Goal: Transaction & Acquisition: Purchase product/service

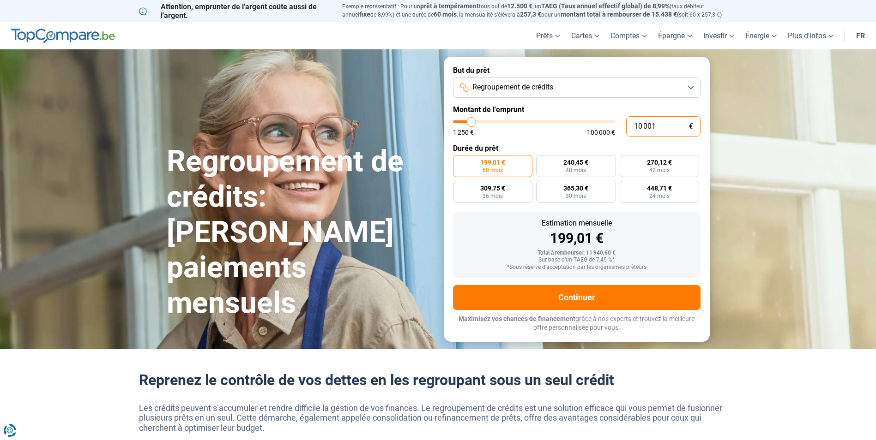
drag, startPoint x: 663, startPoint y: 121, endPoint x: 567, endPoint y: 124, distance: 95.6
click at [567, 124] on div "10 001 € 1 250 € 100 000 €" at bounding box center [576, 126] width 247 height 20
type input "10000"
radio input "true"
type input "1"
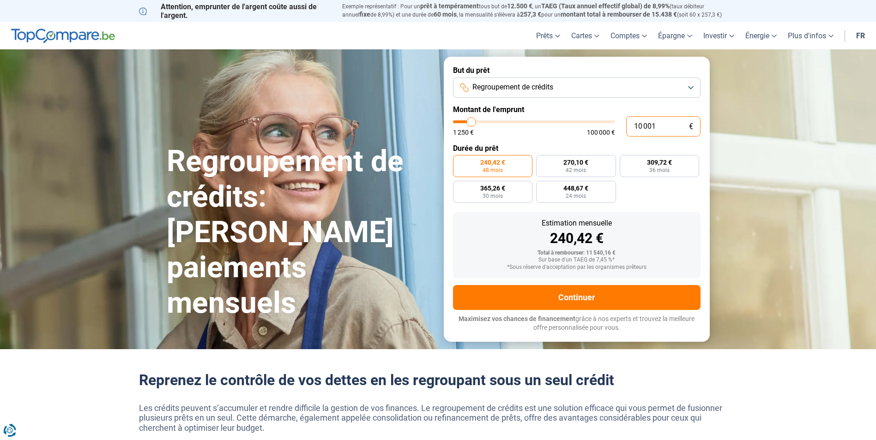
type input "1250"
type input "15"
type input "1250"
type input "150"
type input "1250"
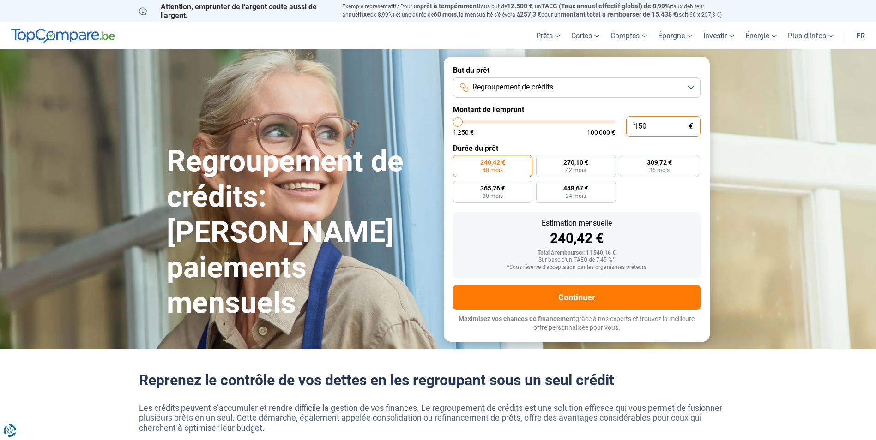
type input "1 500"
type input "1500"
type input "15 000"
type input "15000"
type input "15 000"
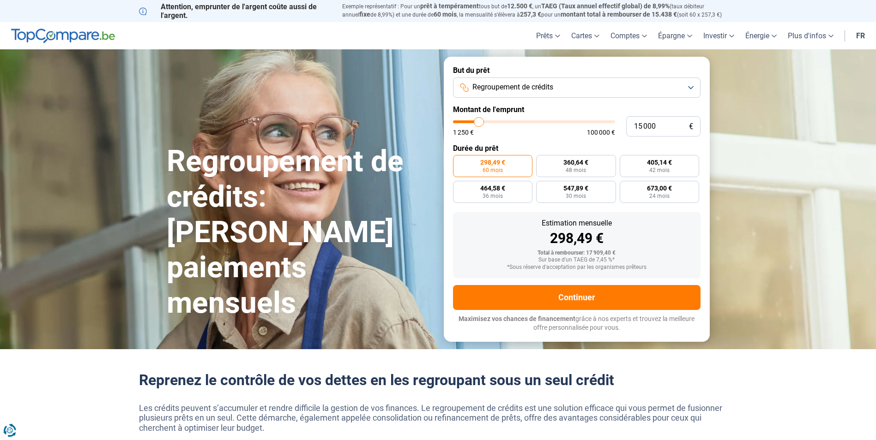
click at [694, 149] on label "Durée du prêt" at bounding box center [576, 148] width 247 height 9
click at [586, 168] on label "360,64 € 48 mois" at bounding box center [576, 166] width 80 height 22
click at [542, 161] on input "360,64 € 48 mois" at bounding box center [539, 158] width 6 height 6
radio input "true"
click at [511, 166] on label "298,49 € 60 mois" at bounding box center [493, 166] width 80 height 22
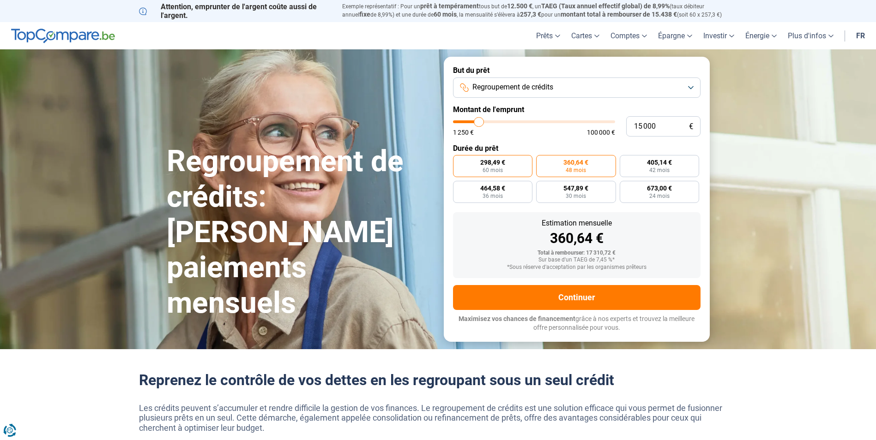
click at [459, 161] on input "298,49 € 60 mois" at bounding box center [456, 158] width 6 height 6
radio input "true"
click at [569, 166] on label "360,64 € 48 mois" at bounding box center [576, 166] width 80 height 22
click at [542, 161] on input "360,64 € 48 mois" at bounding box center [539, 158] width 6 height 6
radio input "true"
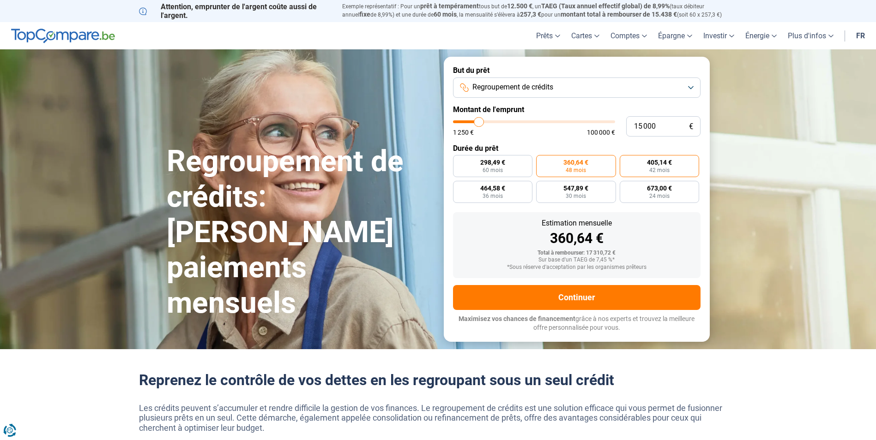
click at [656, 163] on span "405,14 €" at bounding box center [659, 162] width 25 height 6
click at [626, 161] on input "405,14 € 42 mois" at bounding box center [623, 158] width 6 height 6
radio input "true"
click at [498, 189] on span "464,58 €" at bounding box center [492, 188] width 25 height 6
click at [459, 187] on input "464,58 € 36 mois" at bounding box center [456, 184] width 6 height 6
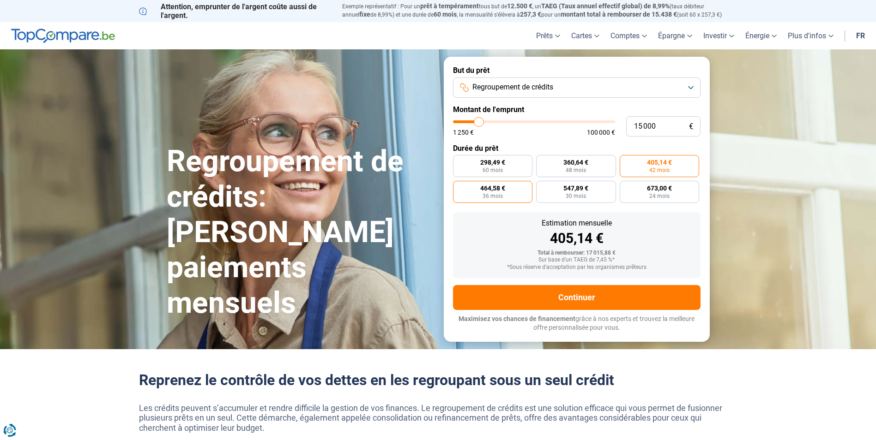
radio input "true"
click at [568, 185] on span "547,89 €" at bounding box center [575, 188] width 25 height 6
click at [542, 185] on input "547,89 € 30 mois" at bounding box center [539, 184] width 6 height 6
radio input "true"
click at [677, 185] on label "673,00 € 24 mois" at bounding box center [660, 192] width 80 height 22
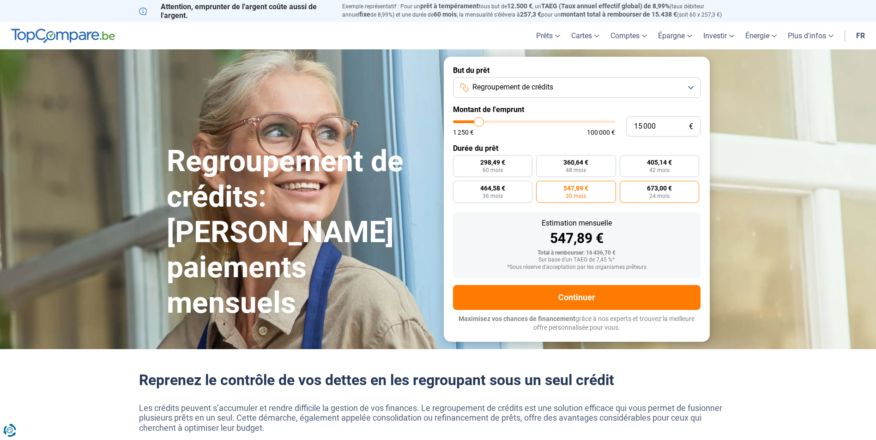
click at [626, 185] on input "673,00 € 24 mois" at bounding box center [623, 184] width 6 height 6
radio input "true"
click at [587, 162] on span "360,64 €" at bounding box center [575, 162] width 25 height 6
click at [542, 161] on input "360,64 € 48 mois" at bounding box center [539, 158] width 6 height 6
radio input "true"
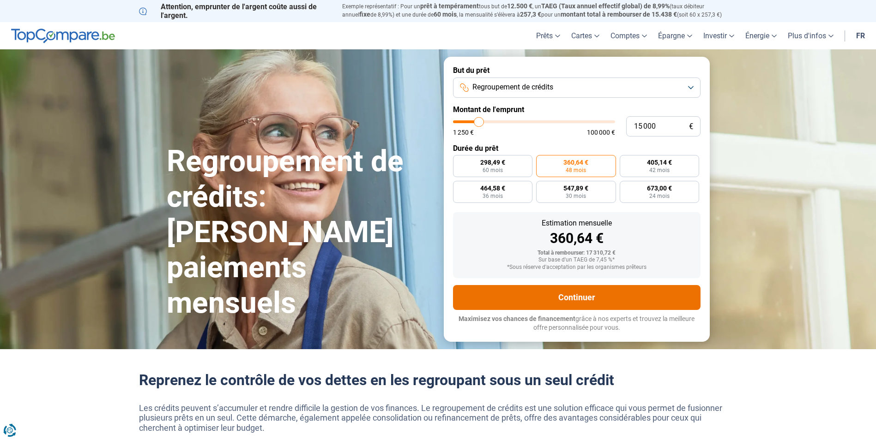
click at [559, 296] on button "Continuer" at bounding box center [576, 297] width 247 height 25
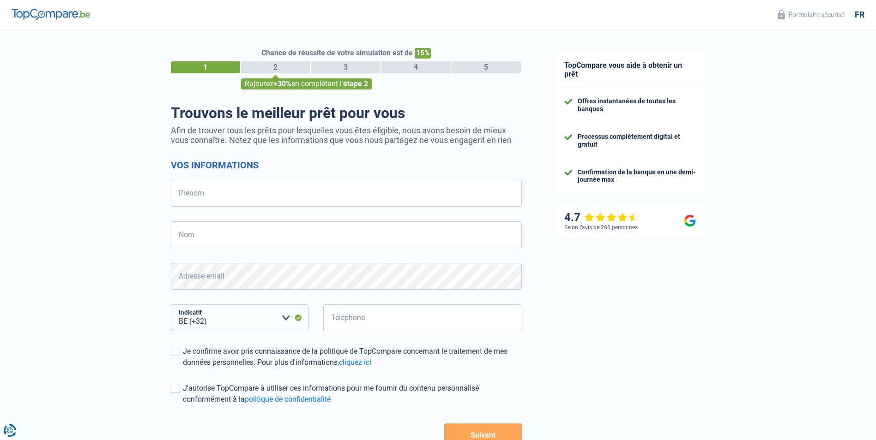
select select "32"
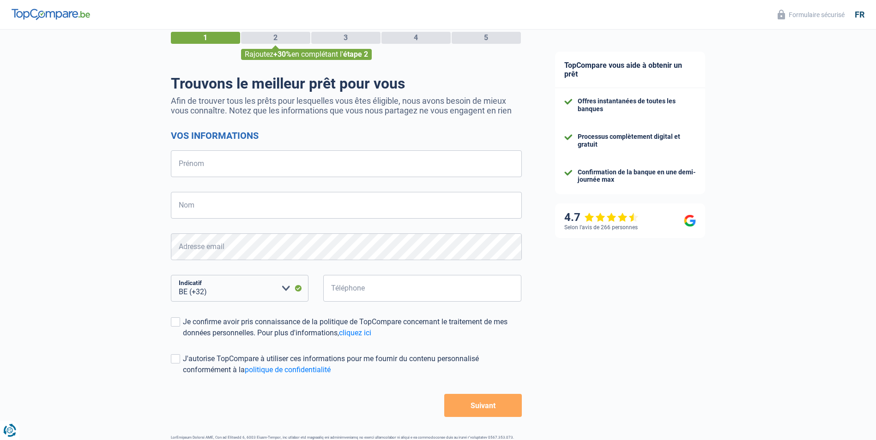
scroll to position [61, 0]
